Goal: Entertainment & Leisure: Consume media (video, audio)

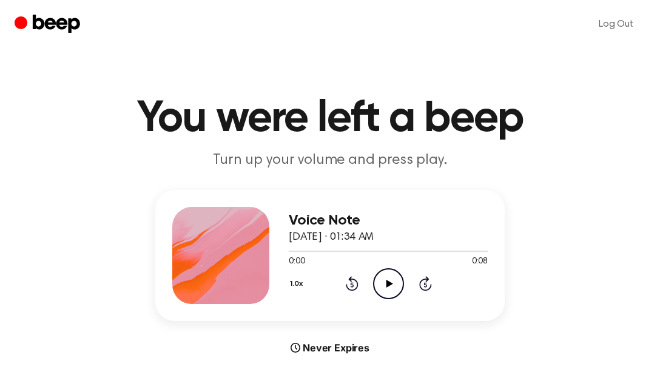
click at [384, 281] on icon "Play Audio" at bounding box center [388, 283] width 31 height 31
click at [382, 283] on icon "Play Audio" at bounding box center [388, 283] width 31 height 31
click at [393, 279] on icon "Play Audio" at bounding box center [388, 283] width 31 height 31
click at [380, 274] on icon "Play Audio" at bounding box center [388, 283] width 31 height 31
click at [359, 285] on div "1.0x Rewind 5 seconds Pause Audio Skip 5 seconds" at bounding box center [388, 283] width 199 height 31
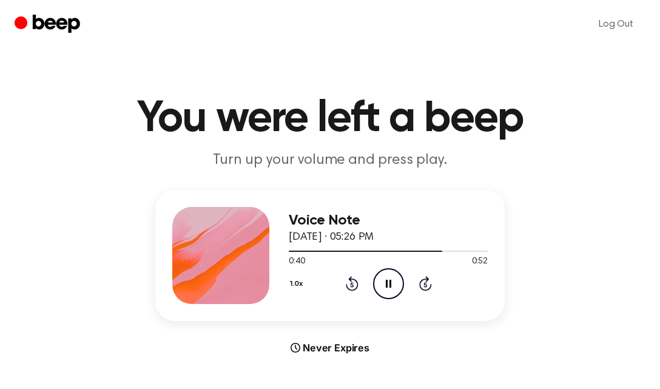
click at [354, 284] on icon "Rewind 5 seconds" at bounding box center [351, 284] width 13 height 16
click at [356, 283] on icon "Rewind 5 seconds" at bounding box center [351, 284] width 13 height 16
